Goal: Task Accomplishment & Management: Use online tool/utility

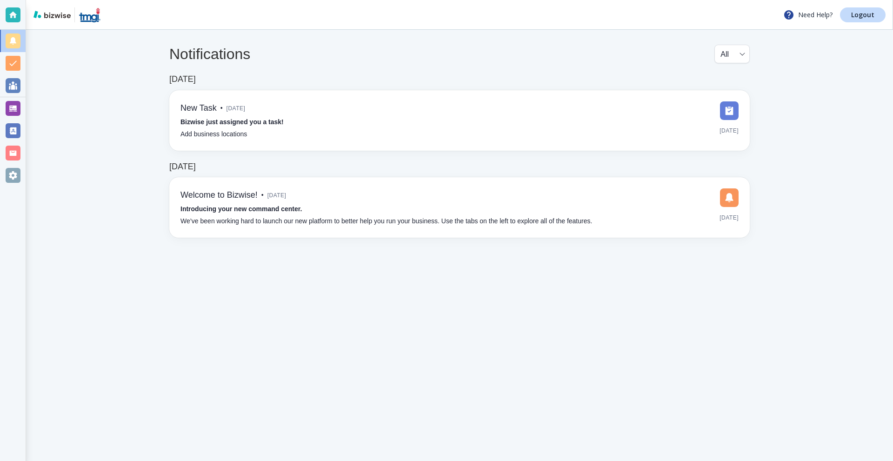
click at [13, 107] on div at bounding box center [13, 108] width 15 height 15
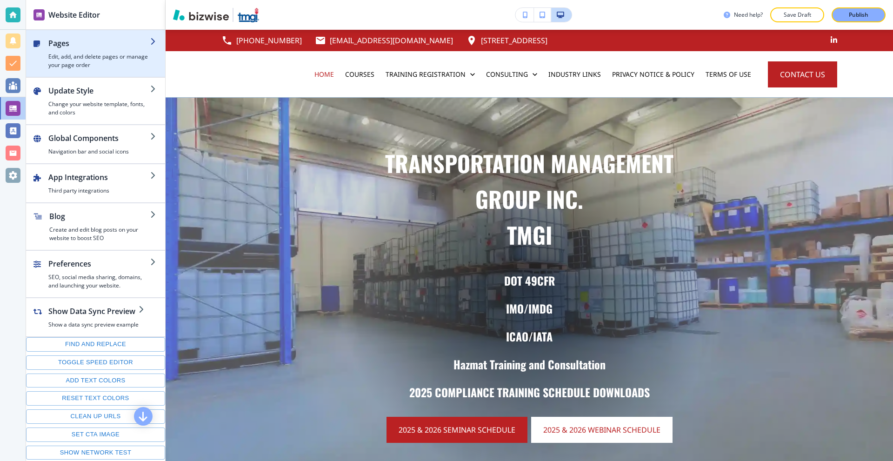
click at [93, 34] on div "button" at bounding box center [95, 33] width 139 height 7
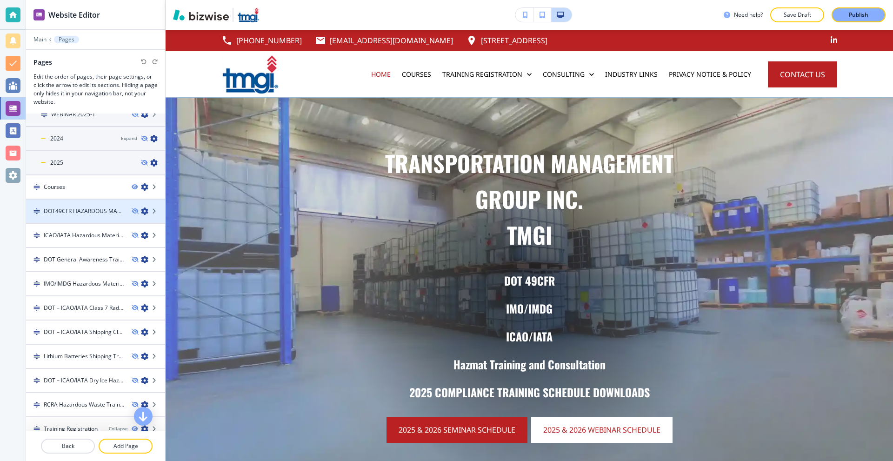
scroll to position [140, 0]
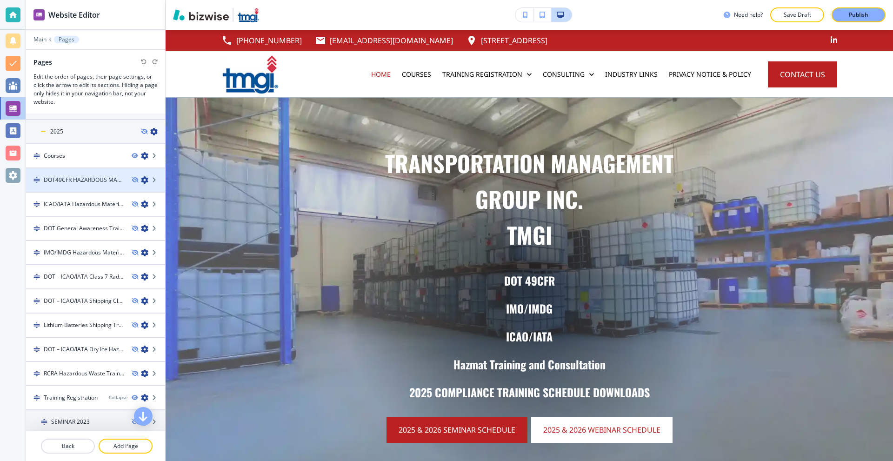
click at [83, 182] on h4 "DOT49CFR HAZARDOUS MATERIAL TRAINING" at bounding box center [84, 180] width 80 height 8
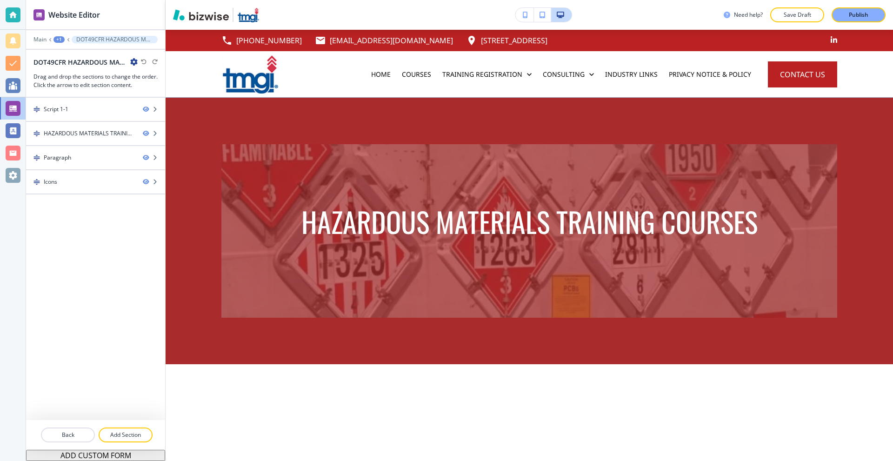
click at [135, 60] on icon "button" at bounding box center [133, 61] width 7 height 7
click at [146, 73] on button "Edit Page Settings" at bounding box center [160, 78] width 60 height 17
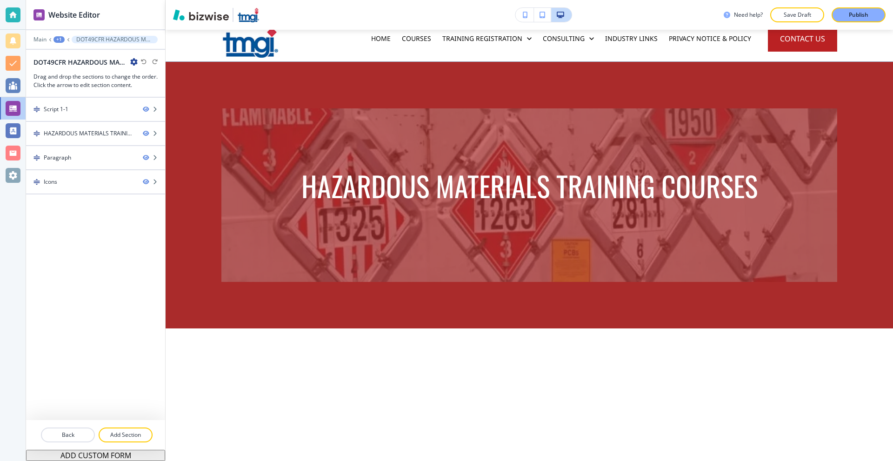
scroll to position [279, 0]
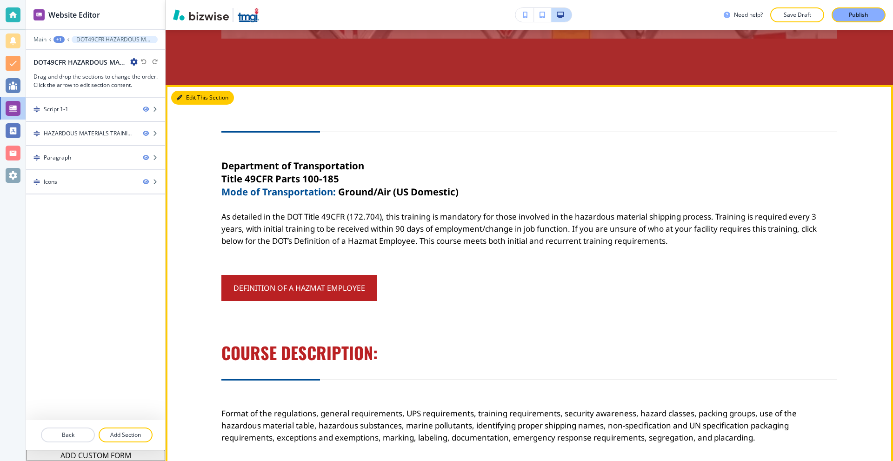
click at [187, 99] on button "Edit This Section" at bounding box center [202, 98] width 63 height 14
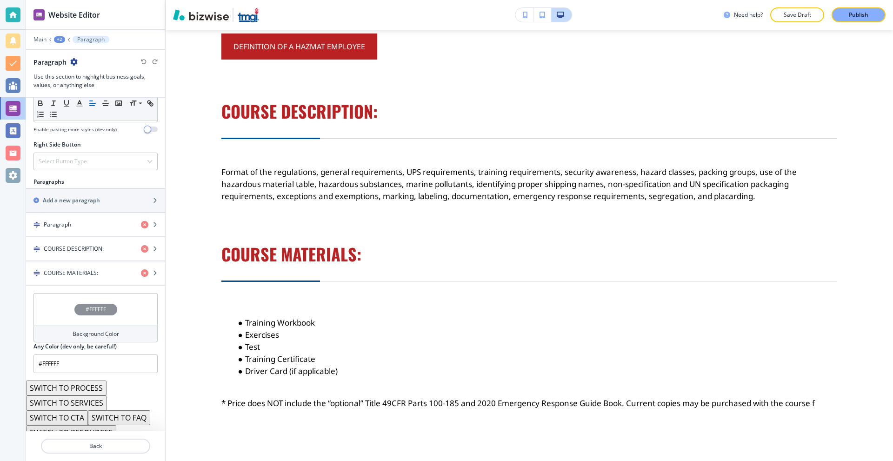
scroll to position [493, 0]
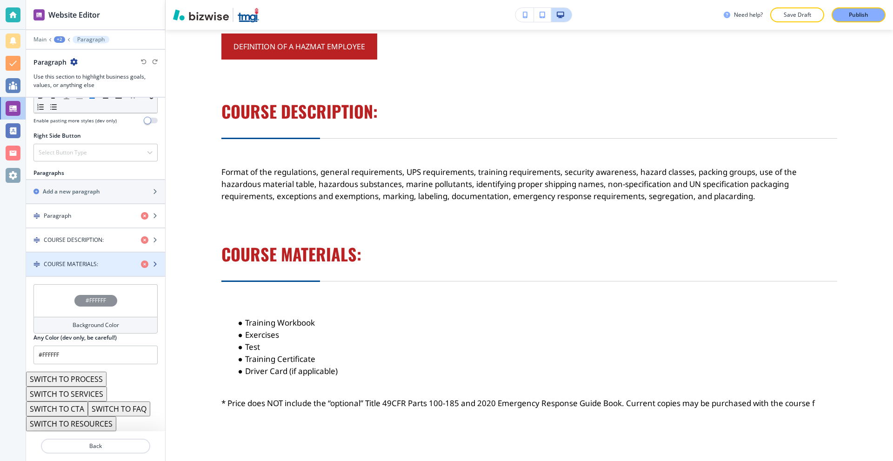
click at [94, 263] on h4 "COURSE MATERIALS:" at bounding box center [71, 264] width 54 height 8
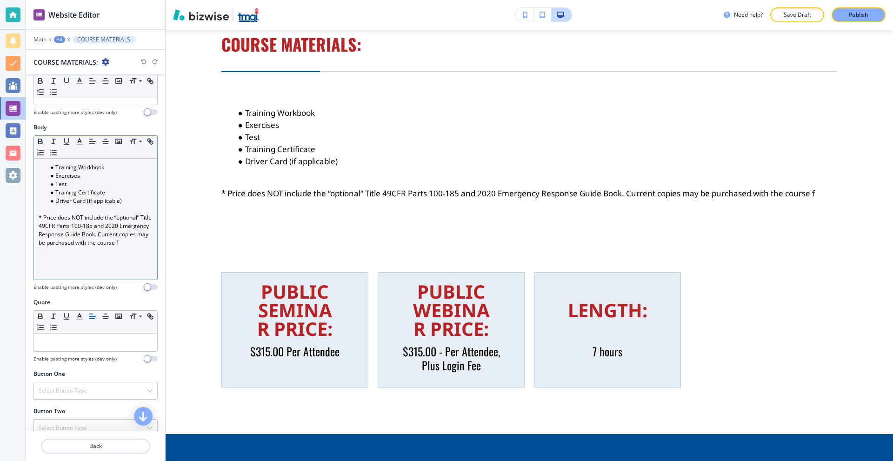
scroll to position [140, 0]
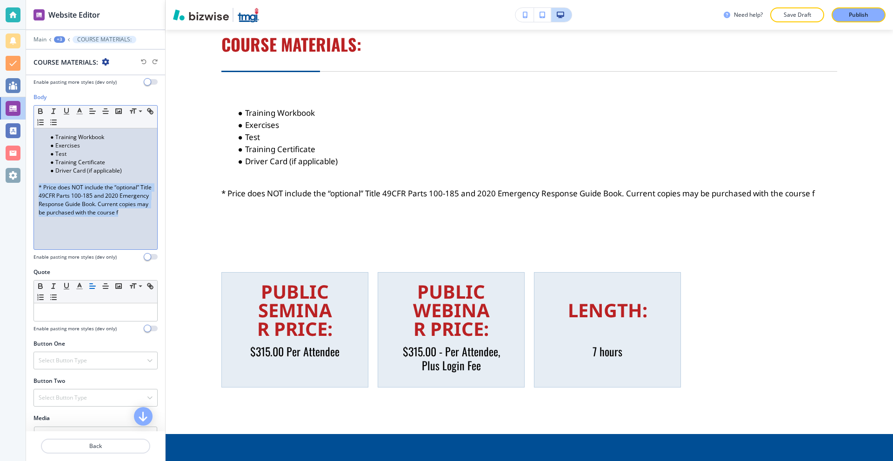
drag, startPoint x: 93, startPoint y: 222, endPoint x: 32, endPoint y: 190, distance: 69.1
click at [32, 190] on div "Body Small Normal Large Huge Training Workbook Exercises Test Training Certific…" at bounding box center [95, 180] width 139 height 175
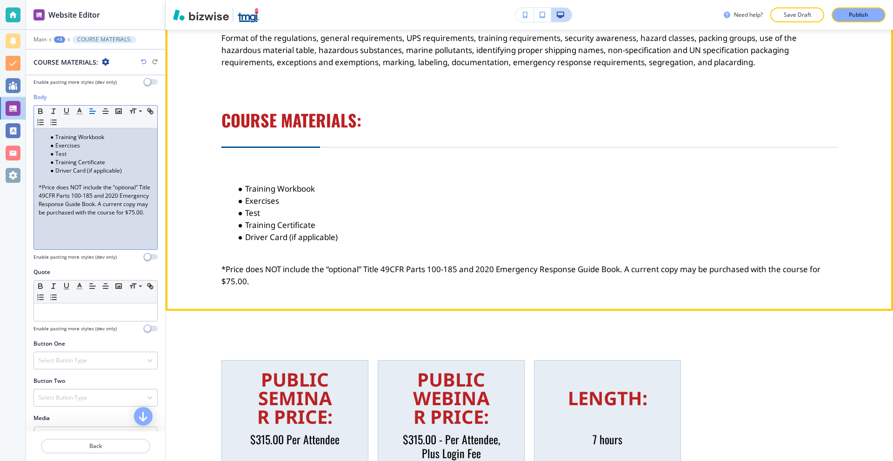
scroll to position [451, 0]
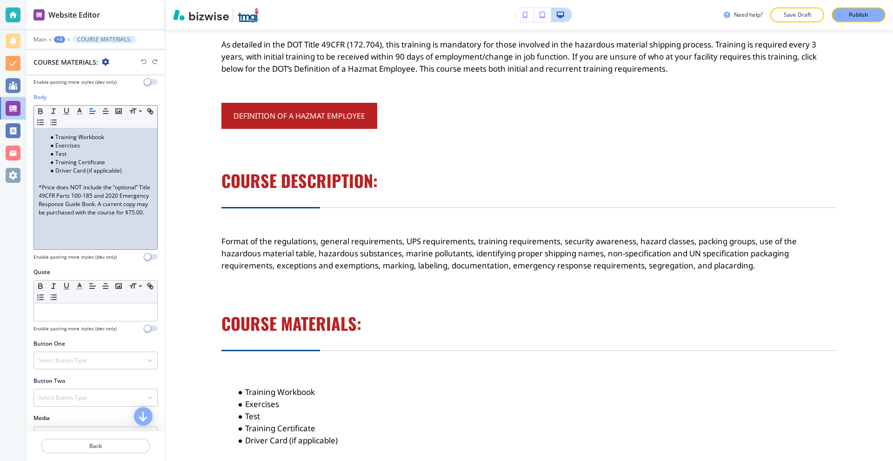
click at [55, 38] on div "+3" at bounding box center [59, 39] width 11 height 7
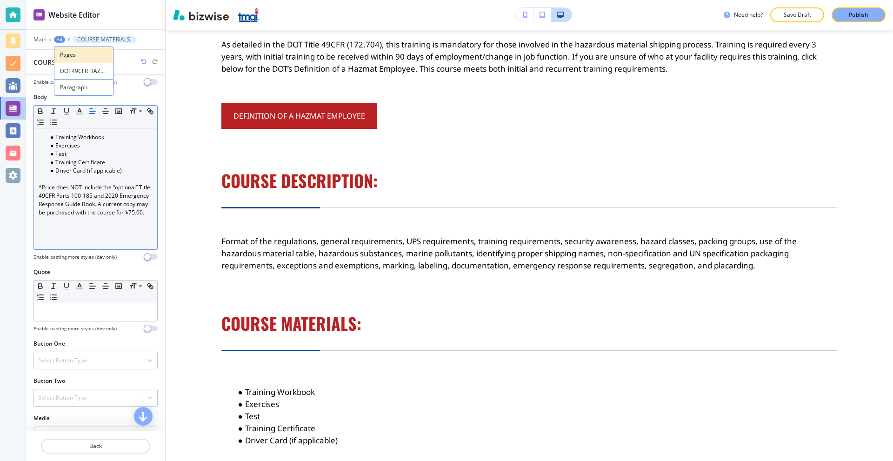
click at [62, 57] on p "Pages" at bounding box center [83, 55] width 47 height 8
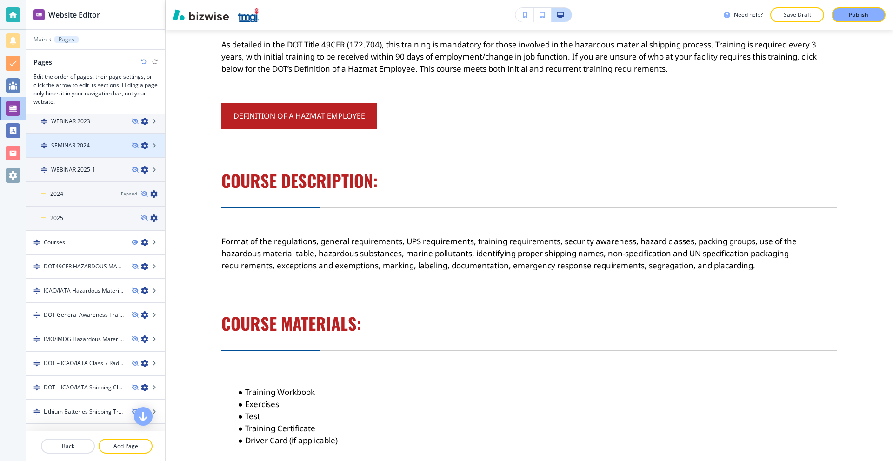
scroll to position [93, 0]
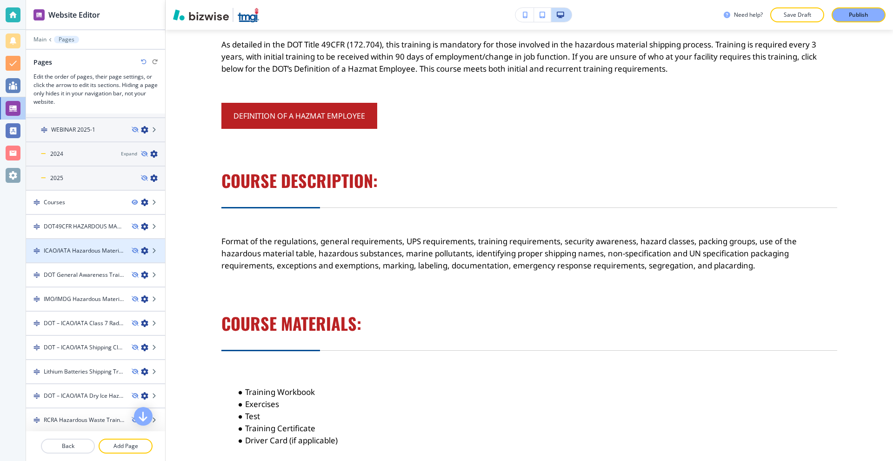
click at [89, 253] on h4 "ICAO/IATA Hazardous Material Training" at bounding box center [84, 251] width 80 height 8
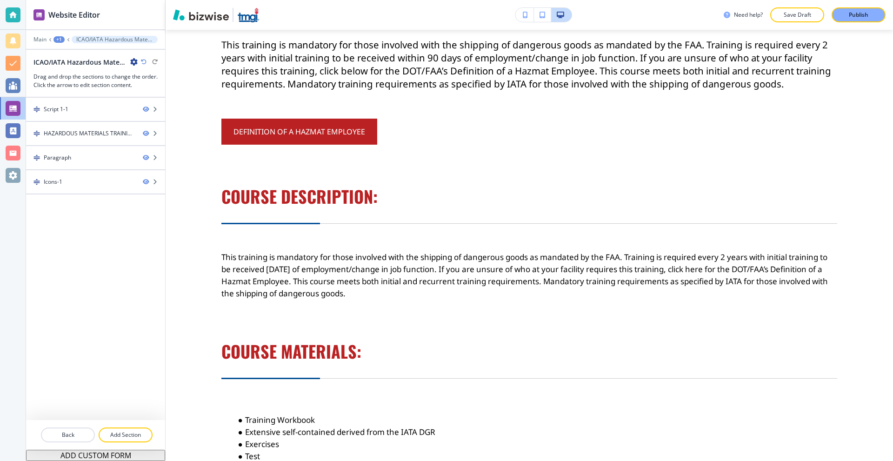
scroll to position [0, 0]
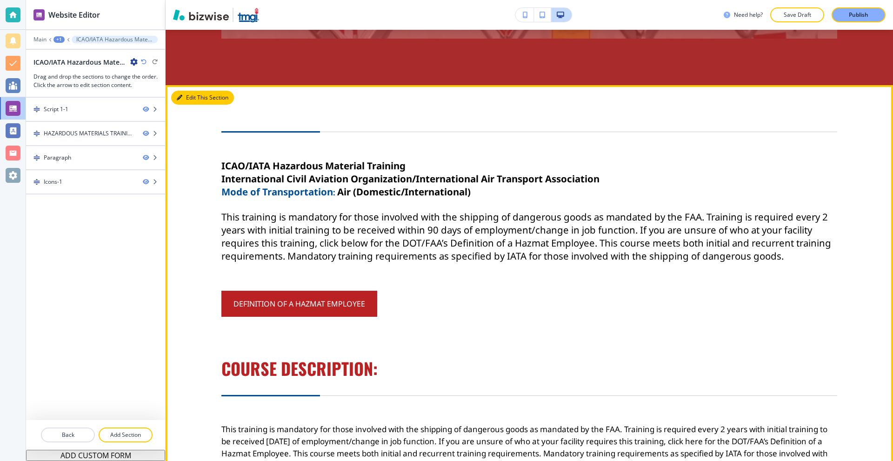
click at [180, 101] on button "Edit This Section" at bounding box center [202, 98] width 63 height 14
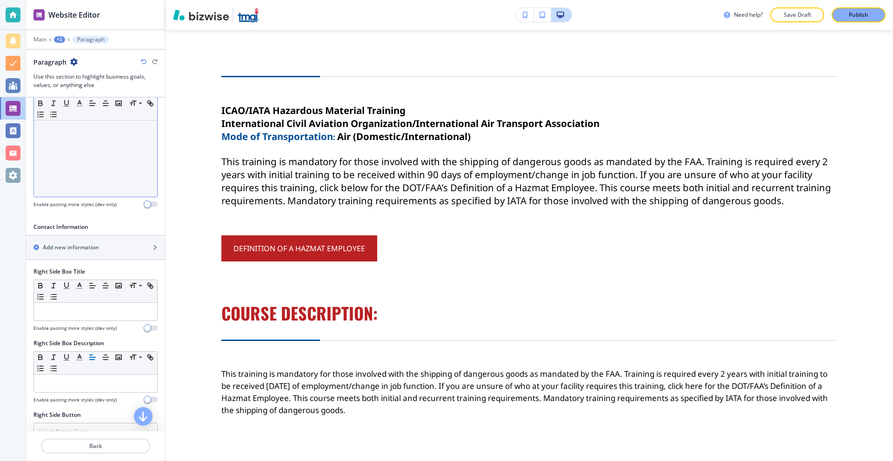
scroll to position [372, 0]
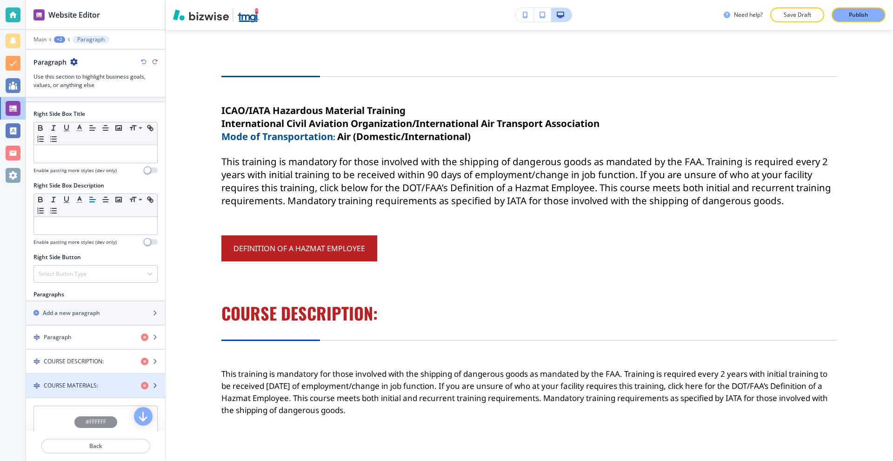
click at [84, 377] on div "button" at bounding box center [95, 377] width 139 height 7
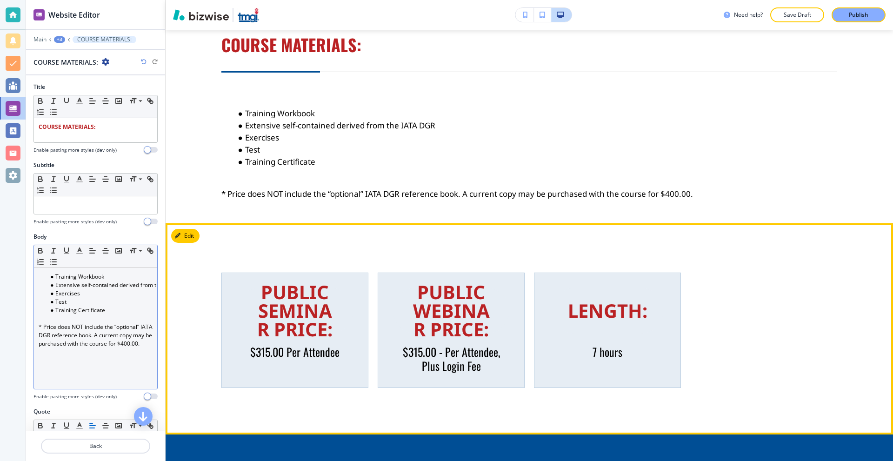
scroll to position [758, 0]
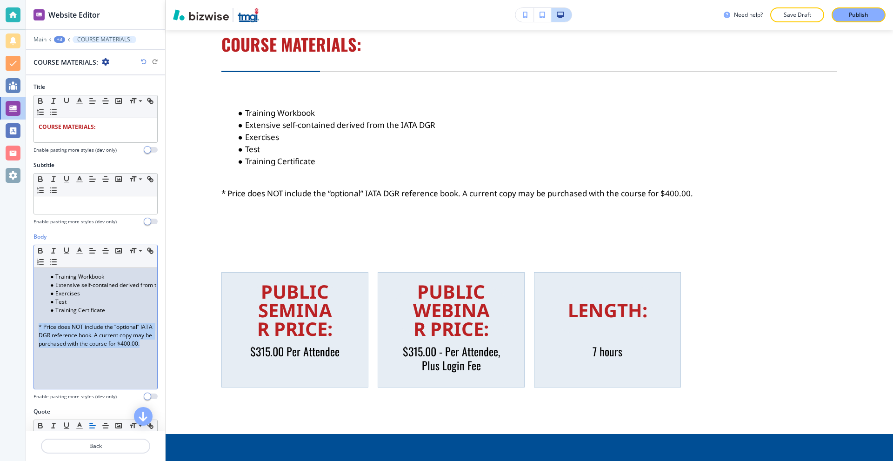
drag, startPoint x: 91, startPoint y: 351, endPoint x: 28, endPoint y: 330, distance: 66.6
click at [28, 330] on div "Body Small Normal Large Huge Training Workbook Extensive self-contained derived…" at bounding box center [95, 320] width 139 height 175
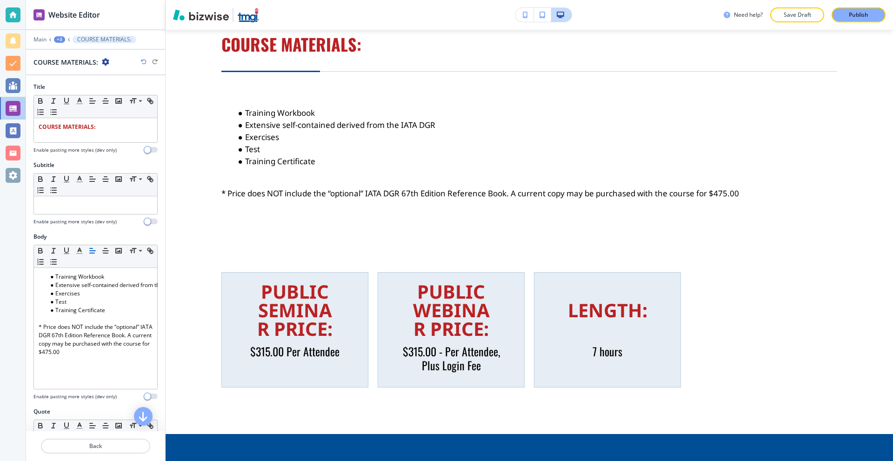
click at [54, 38] on button "+3" at bounding box center [59, 39] width 11 height 7
click at [64, 56] on p "Pages" at bounding box center [83, 55] width 47 height 8
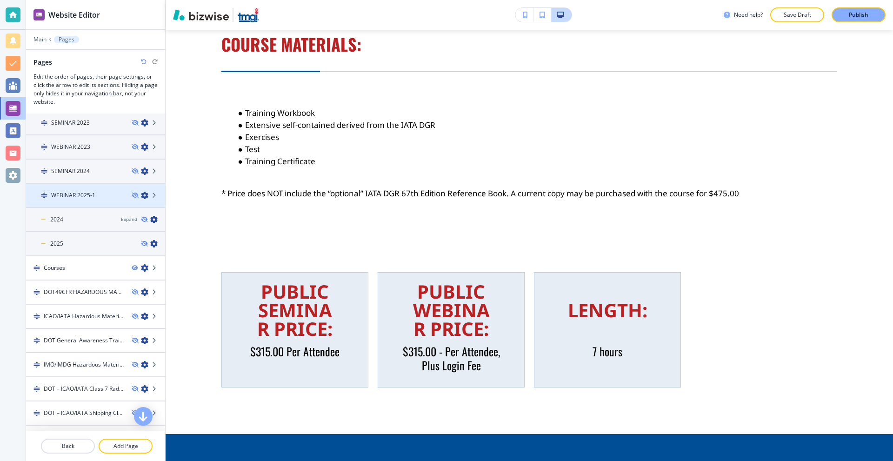
scroll to position [93, 0]
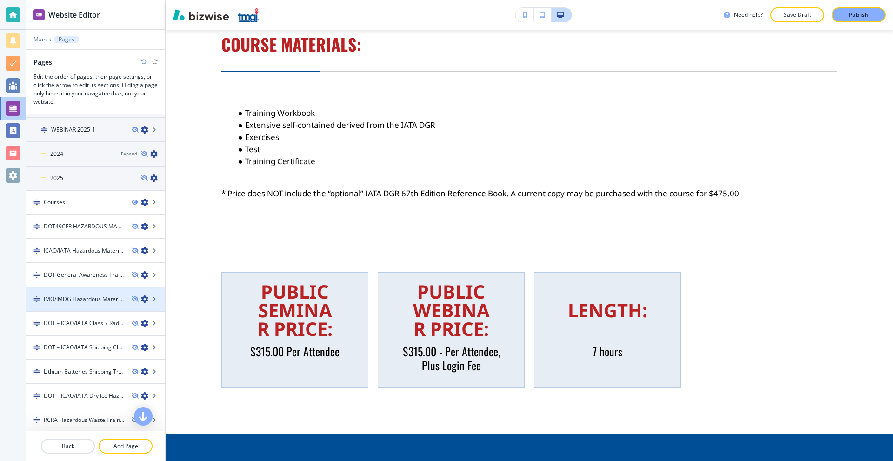
click at [79, 306] on div at bounding box center [95, 306] width 139 height 7
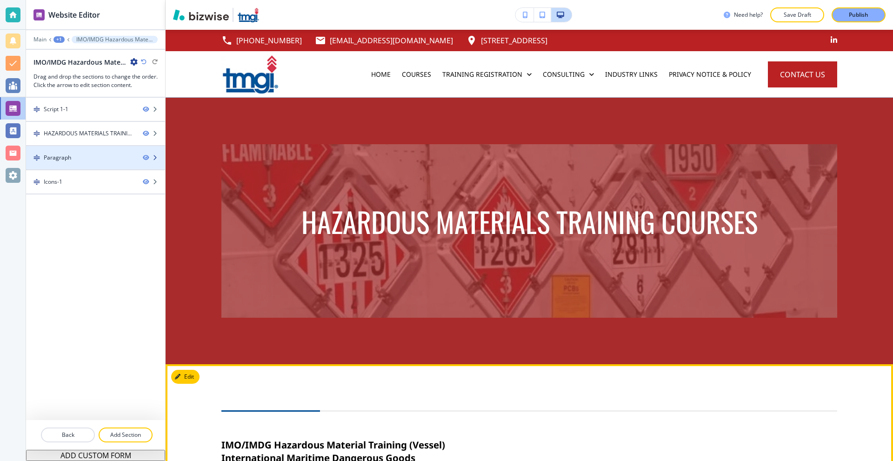
click at [89, 158] on div "Paragraph" at bounding box center [80, 157] width 109 height 8
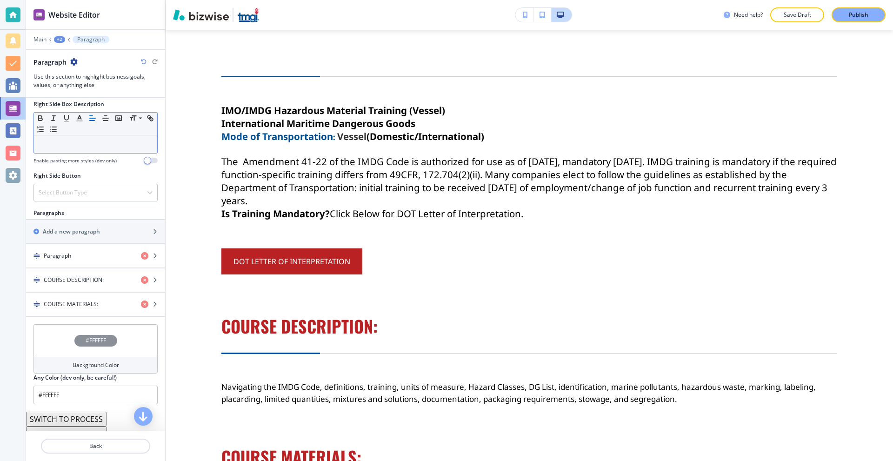
scroll to position [493, 0]
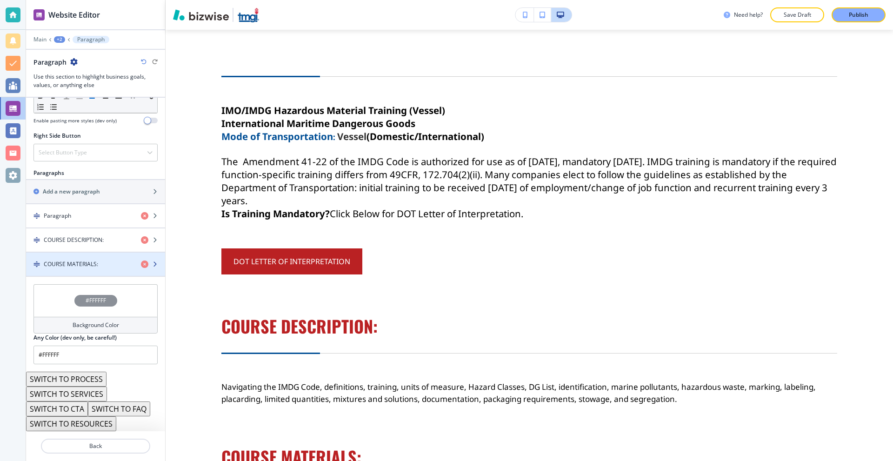
click at [80, 261] on h4 "COURSE MATERIALS:" at bounding box center [71, 264] width 54 height 8
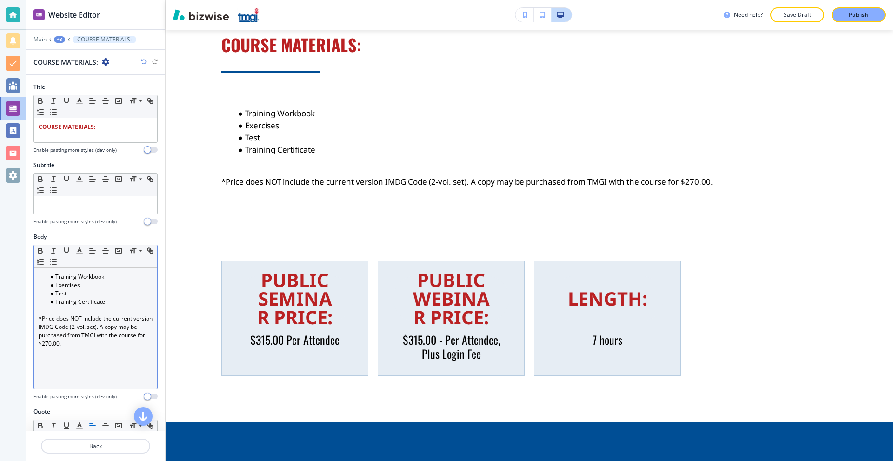
scroll to position [747, 0]
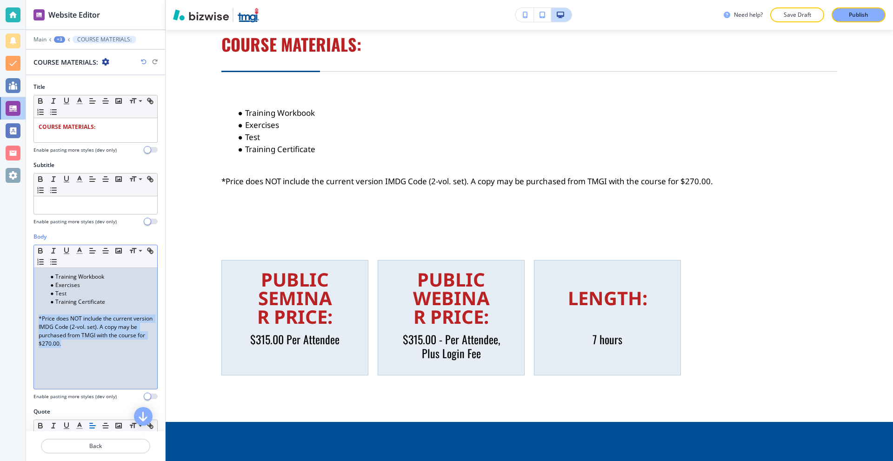
drag, startPoint x: 93, startPoint y: 340, endPoint x: 28, endPoint y: 320, distance: 68.8
click at [28, 320] on div "Body Small Normal Large Huge Training Workbook Exercises Test Training Certific…" at bounding box center [95, 320] width 139 height 175
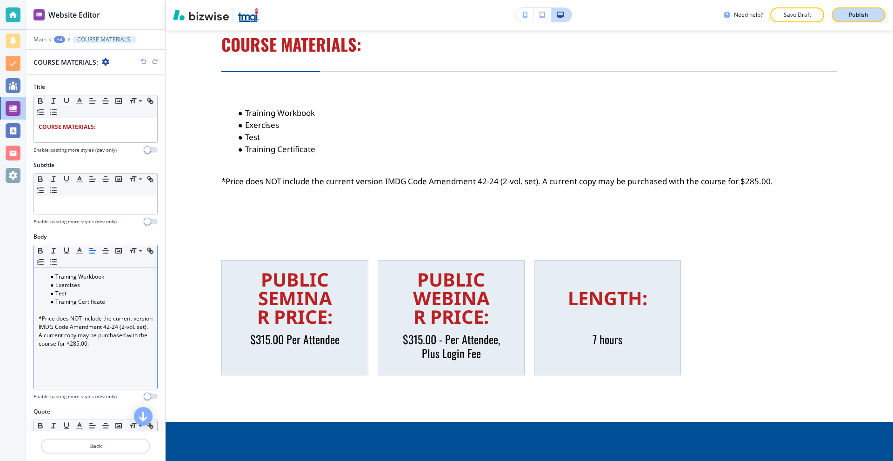
click at [853, 13] on p "Publish" at bounding box center [859, 15] width 20 height 8
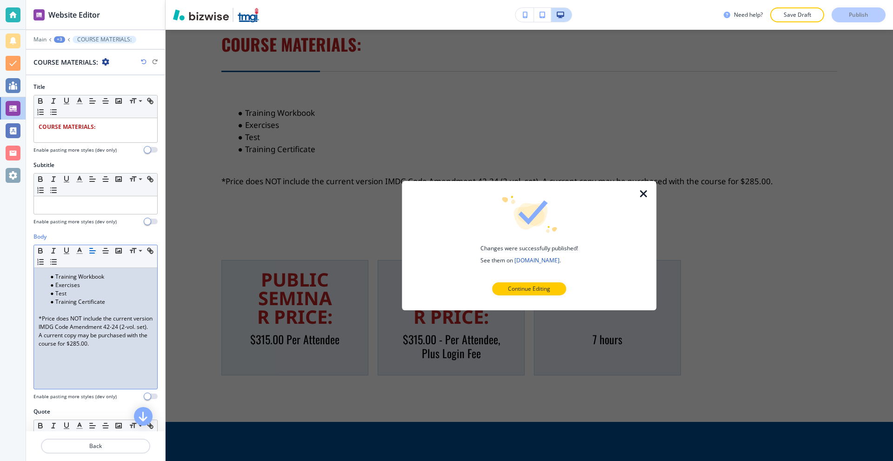
click at [641, 193] on icon "button" at bounding box center [643, 193] width 11 height 11
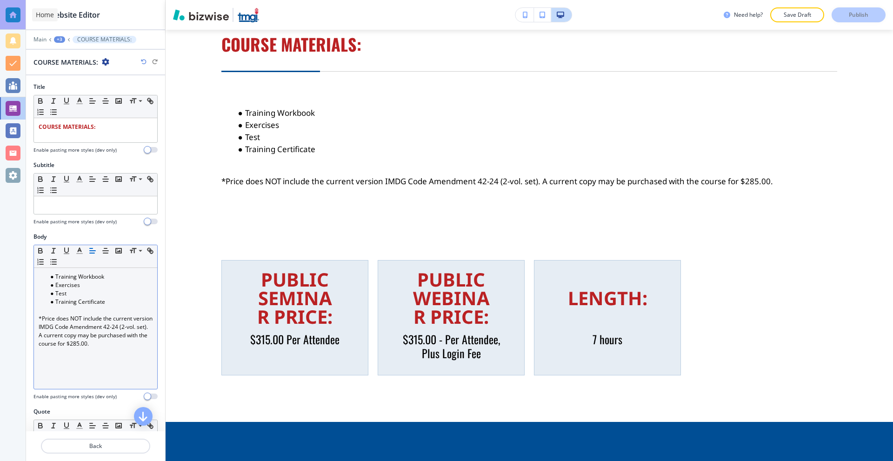
click at [17, 12] on div at bounding box center [13, 14] width 15 height 15
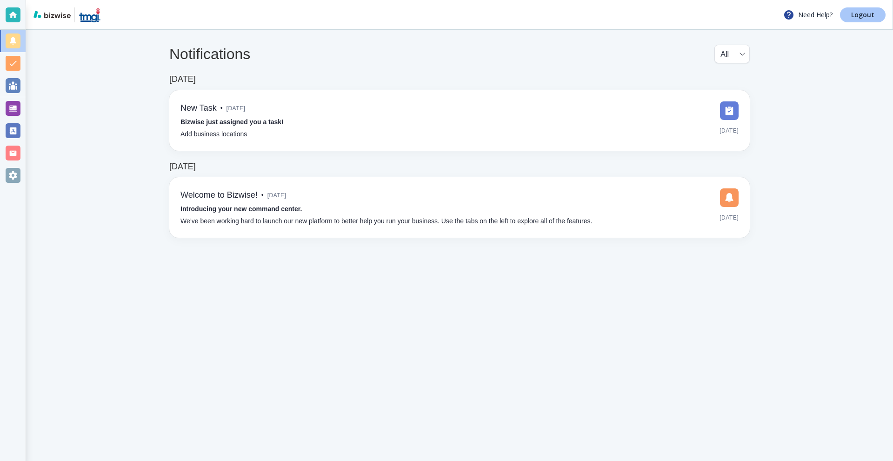
drag, startPoint x: 869, startPoint y: 12, endPoint x: 859, endPoint y: 12, distance: 9.8
click at [868, 12] on p "Logout" at bounding box center [862, 15] width 23 height 7
